Goal: Information Seeking & Learning: Check status

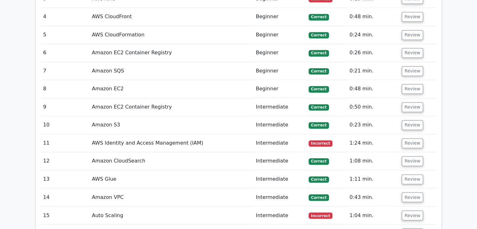
scroll to position [1004, 0]
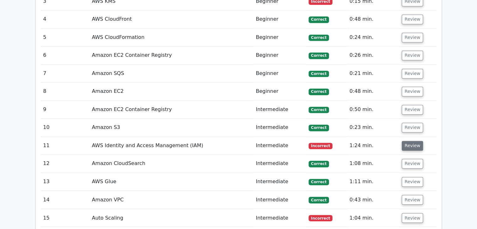
click at [413, 141] on button "Review" at bounding box center [412, 146] width 21 height 10
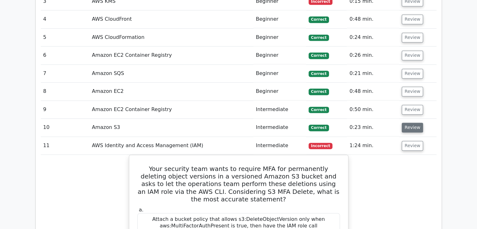
click at [405, 123] on button "Review" at bounding box center [412, 128] width 21 height 10
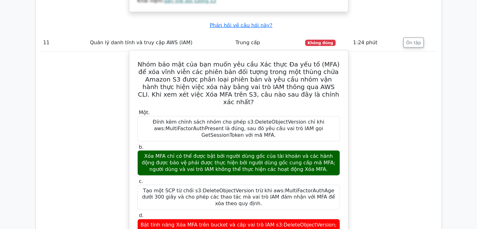
scroll to position [1388, 0]
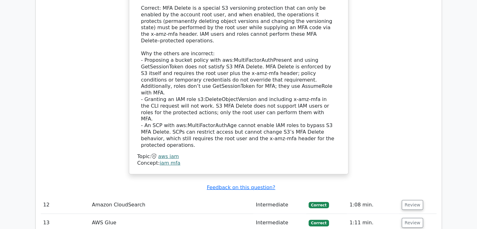
scroll to position [1640, 0]
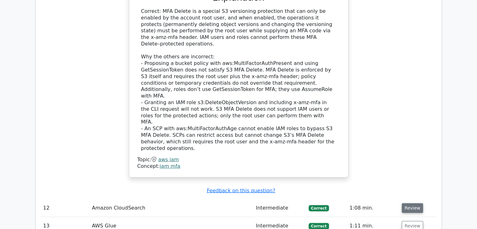
click at [412, 203] on button "Review" at bounding box center [412, 208] width 21 height 10
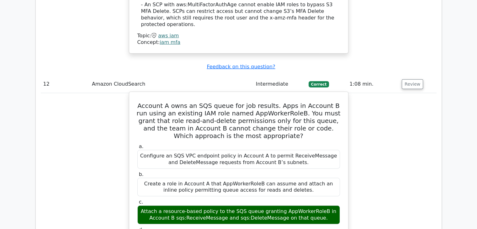
scroll to position [1765, 0]
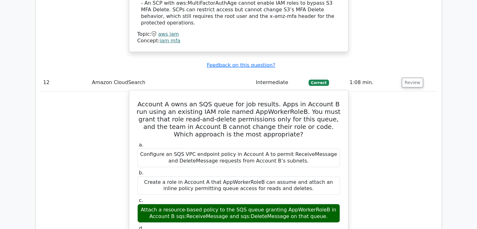
drag, startPoint x: 275, startPoint y: 54, endPoint x: 214, endPoint y: 159, distance: 121.7
click at [274, 204] on div "Attach a resource-based policy to the SQS queue granting AppWorkerRoleB in Acco…" at bounding box center [238, 213] width 203 height 19
click at [267, 204] on div "Attach a resource-based policy to the SQS queue granting AppWorkerRoleB in Acco…" at bounding box center [238, 213] width 203 height 19
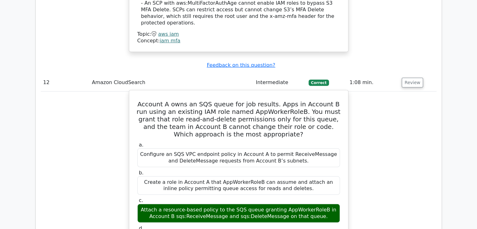
click at [268, 204] on div "Attach a resource-based policy to the SQS queue granting AppWorkerRoleB in Acco…" at bounding box center [238, 213] width 203 height 19
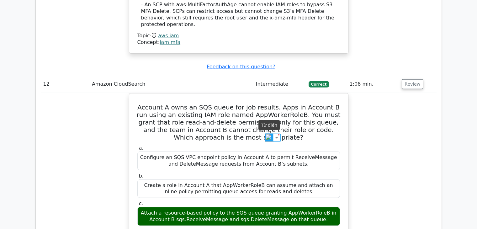
click at [267, 138] on img at bounding box center [269, 138] width 8 height 8
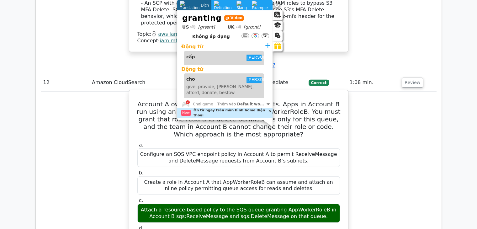
click at [312, 204] on div "Attach a resource-based policy to the SQS queue granting AppWorkerRoleB in Acco…" at bounding box center [238, 213] width 203 height 19
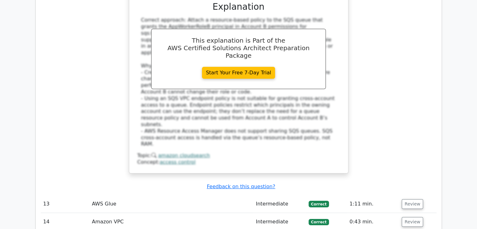
scroll to position [2079, 0]
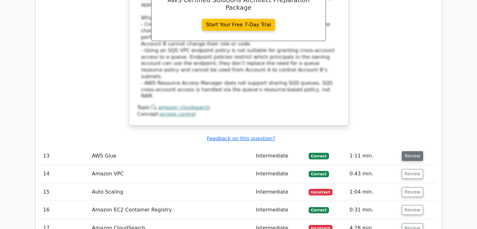
click at [416, 151] on button "Review" at bounding box center [412, 156] width 21 height 10
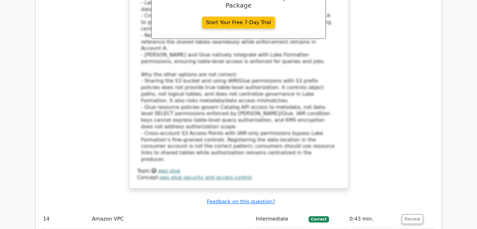
scroll to position [2487, 0]
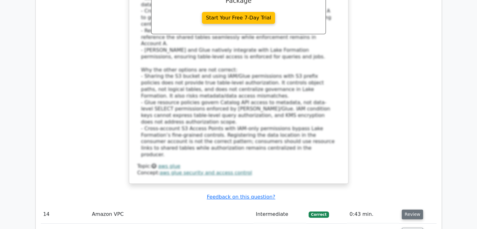
click at [412, 210] on button "Review" at bounding box center [412, 215] width 21 height 10
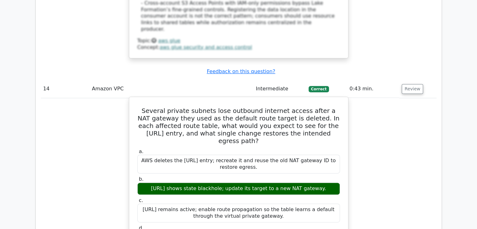
scroll to position [2633, 0]
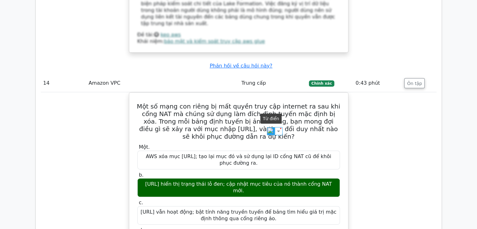
click at [269, 129] on img at bounding box center [271, 131] width 8 height 8
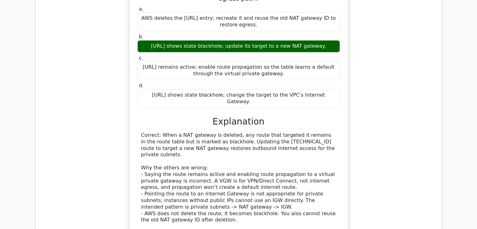
scroll to position [2769, 0]
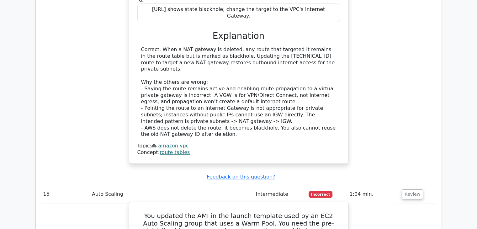
scroll to position [2864, 0]
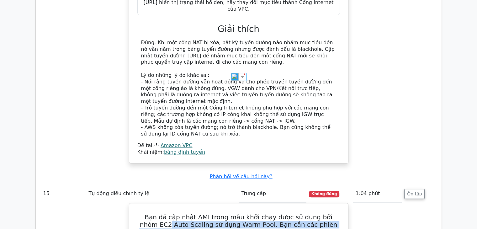
scroll to position [2895, 0]
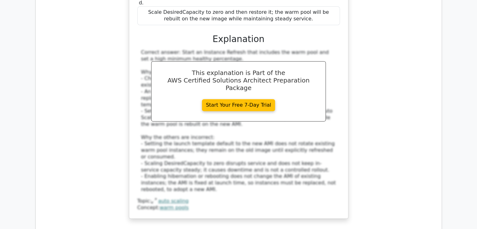
scroll to position [3180, 0]
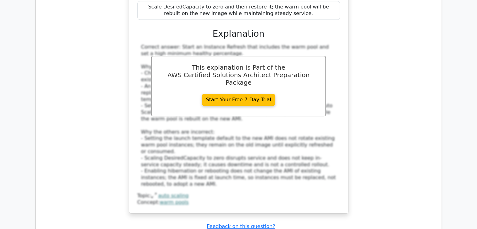
click at [217, 99] on img at bounding box center [217, 98] width 8 height 8
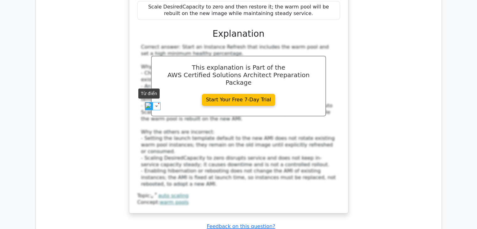
click at [149, 106] on img at bounding box center [149, 106] width 8 height 8
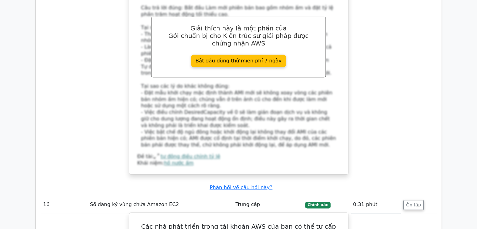
scroll to position [3299, 0]
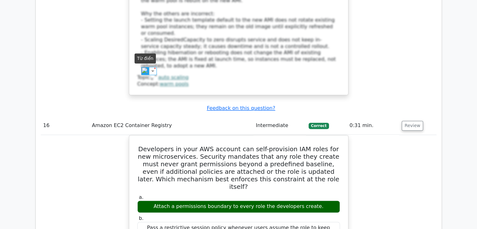
click at [146, 69] on img at bounding box center [145, 71] width 8 height 8
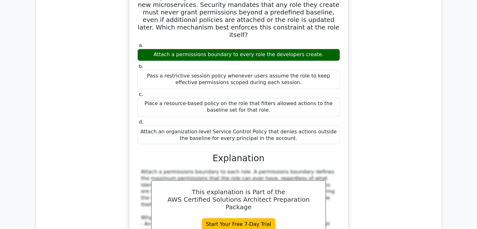
scroll to position [3455, 0]
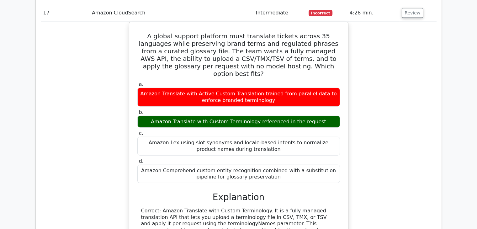
scroll to position [3613, 0]
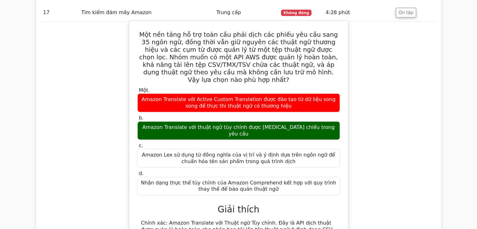
scroll to position [3895, 0]
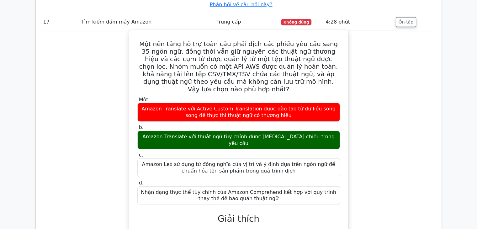
scroll to position [4059, 0]
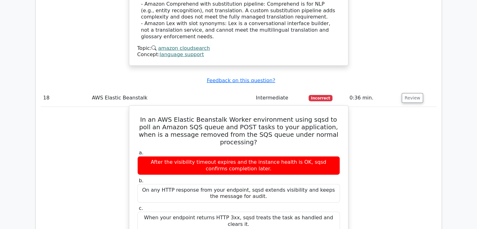
scroll to position [4136, 0]
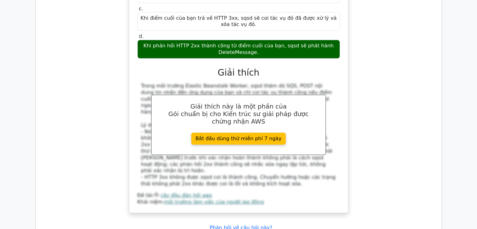
scroll to position [4199, 0]
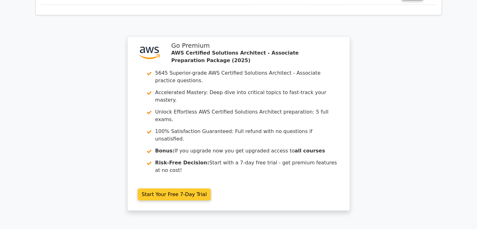
scroll to position [1161, 0]
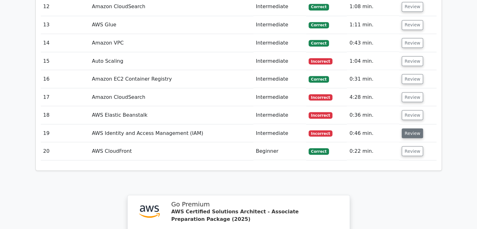
click at [409, 128] on button "Review" at bounding box center [412, 133] width 21 height 10
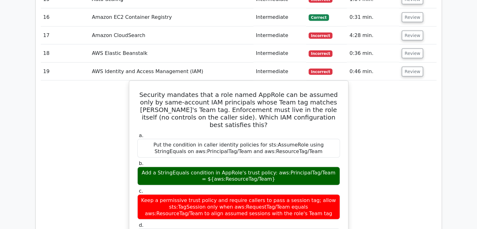
scroll to position [1224, 0]
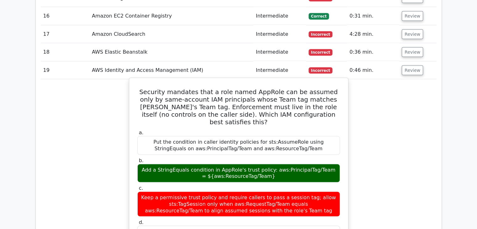
click at [307, 88] on h5 "Security mandates that a role named AppRole can be assumed only by same-account…" at bounding box center [239, 107] width 204 height 38
click at [309, 136] on div "Put the condition in caller identity policies for sts:AssumeRole using StringEq…" at bounding box center [238, 145] width 203 height 19
click at [303, 88] on h5 "Security mandates that a role named AppRole can be assumed only by same-account…" at bounding box center [239, 107] width 204 height 38
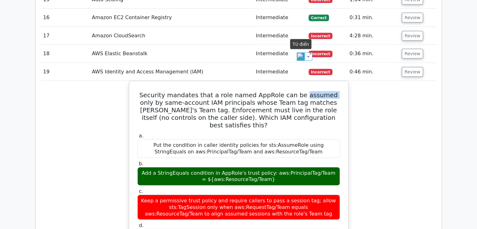
click at [301, 56] on img at bounding box center [301, 57] width 8 height 8
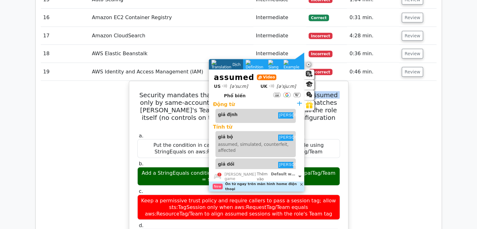
scroll to position [0, 0]
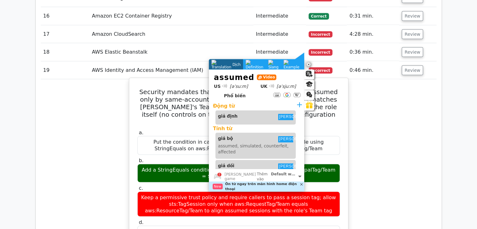
click at [334, 88] on h5 "Security mandates that a role named AppRole can be assumed only by same-account…" at bounding box center [239, 107] width 204 height 38
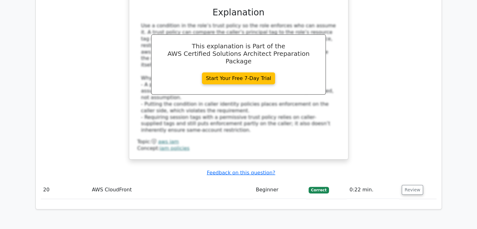
scroll to position [1475, 0]
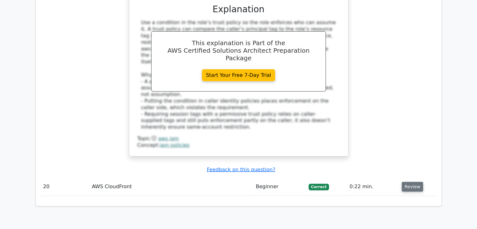
click at [416, 182] on button "Review" at bounding box center [412, 187] width 21 height 10
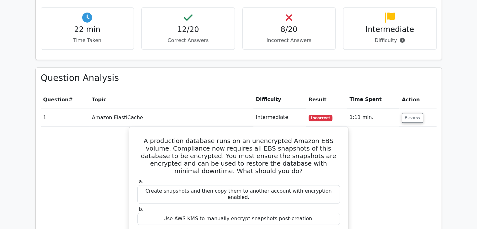
scroll to position [605, 0]
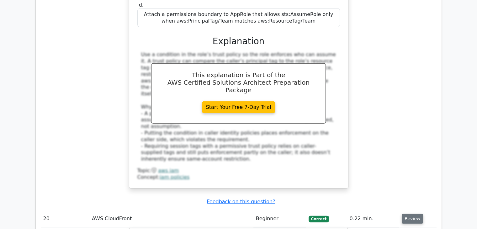
click at [412, 214] on button "Review" at bounding box center [412, 219] width 21 height 10
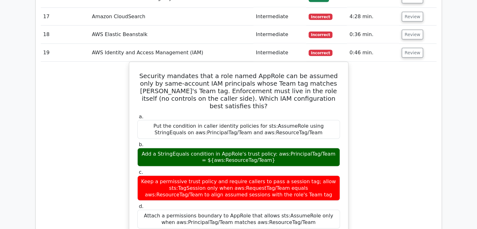
scroll to position [1161, 0]
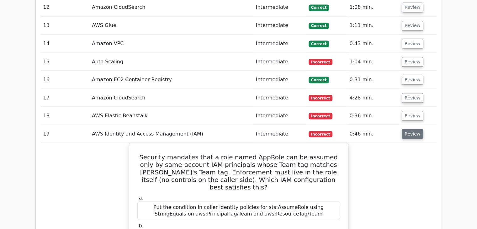
click at [416, 129] on button "Review" at bounding box center [412, 134] width 21 height 10
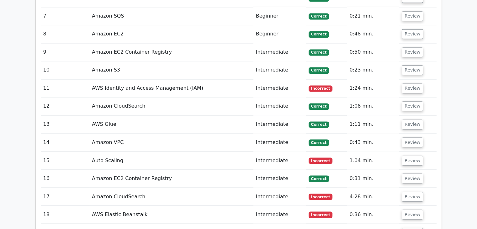
scroll to position [1066, 0]
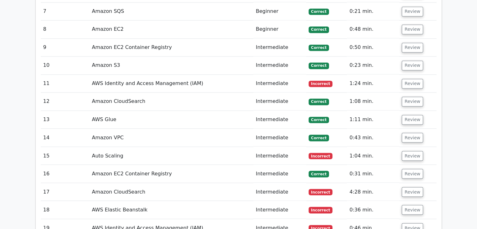
click at [287, 183] on td "Intermediate" at bounding box center [280, 192] width 53 height 18
drag, startPoint x: 289, startPoint y: 92, endPoint x: 263, endPoint y: 91, distance: 25.4
click at [264, 129] on td "Intermediate" at bounding box center [280, 138] width 53 height 18
drag, startPoint x: 290, startPoint y: 34, endPoint x: 285, endPoint y: 45, distance: 11.5
click at [247, 75] on tr "11 AWS Identity and Access Management (IAM) Intermediate Incorrect 1:24 min. Re…" at bounding box center [239, 84] width 396 height 18
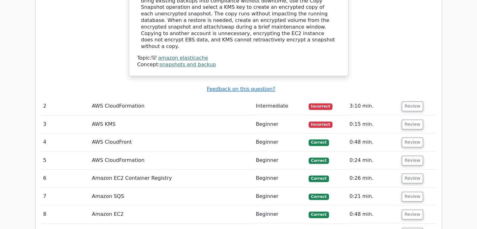
scroll to position [878, 0]
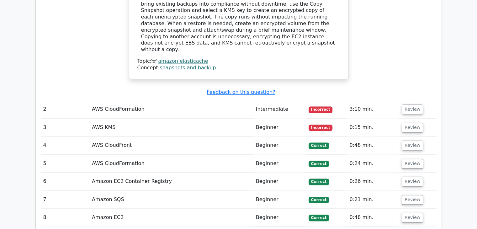
click at [290, 155] on td "Beginner" at bounding box center [280, 164] width 53 height 18
drag, startPoint x: 274, startPoint y: 119, endPoint x: 266, endPoint y: 119, distance: 8.5
click at [266, 155] on td "Beginner" at bounding box center [280, 164] width 53 height 18
click at [290, 137] on td "Beginner" at bounding box center [280, 146] width 53 height 18
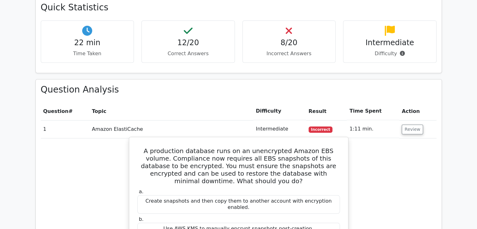
scroll to position [533, 0]
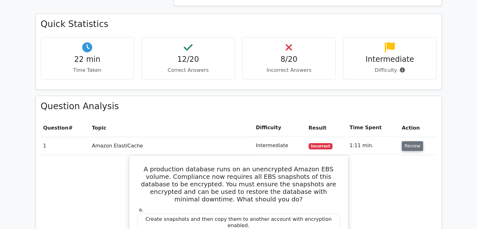
click at [416, 141] on button "Review" at bounding box center [412, 146] width 21 height 10
